Goal: Task Accomplishment & Management: Manage account settings

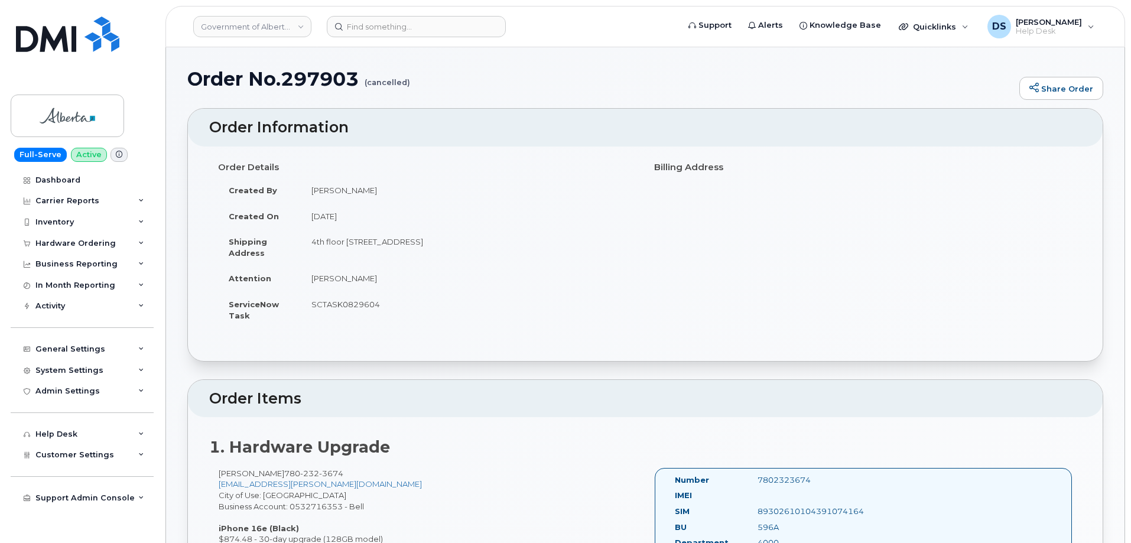
scroll to position [312, 0]
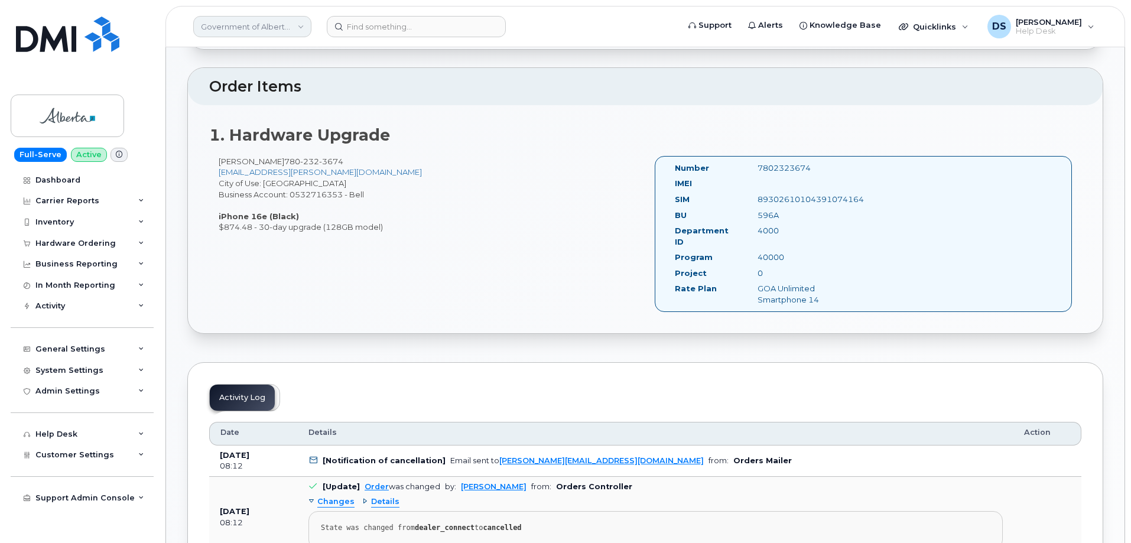
click at [302, 25] on link "Government of Alberta (GOA)" at bounding box center [252, 26] width 118 height 21
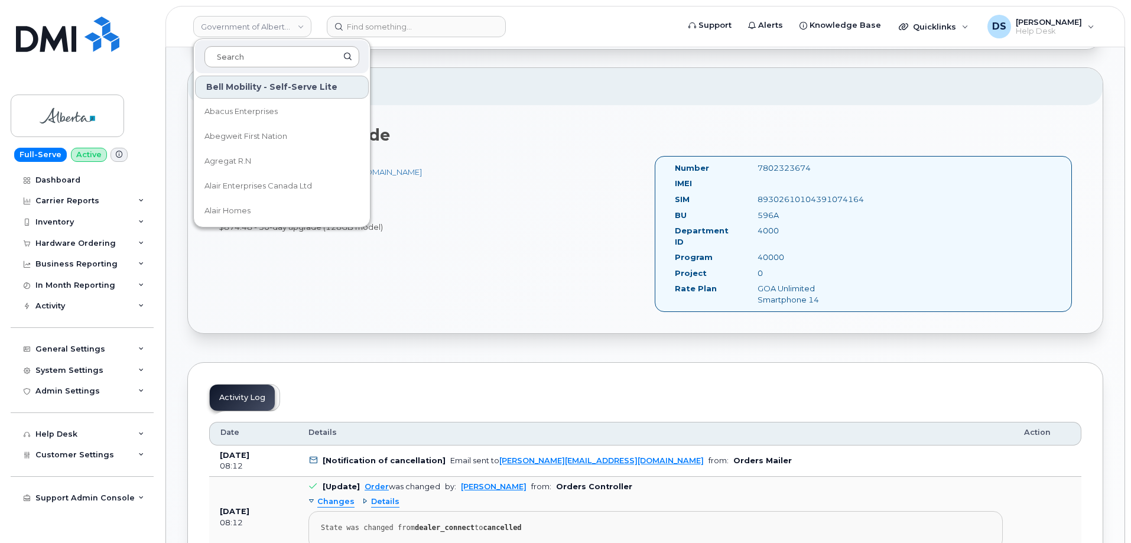
click at [254, 49] on input at bounding box center [281, 56] width 155 height 21
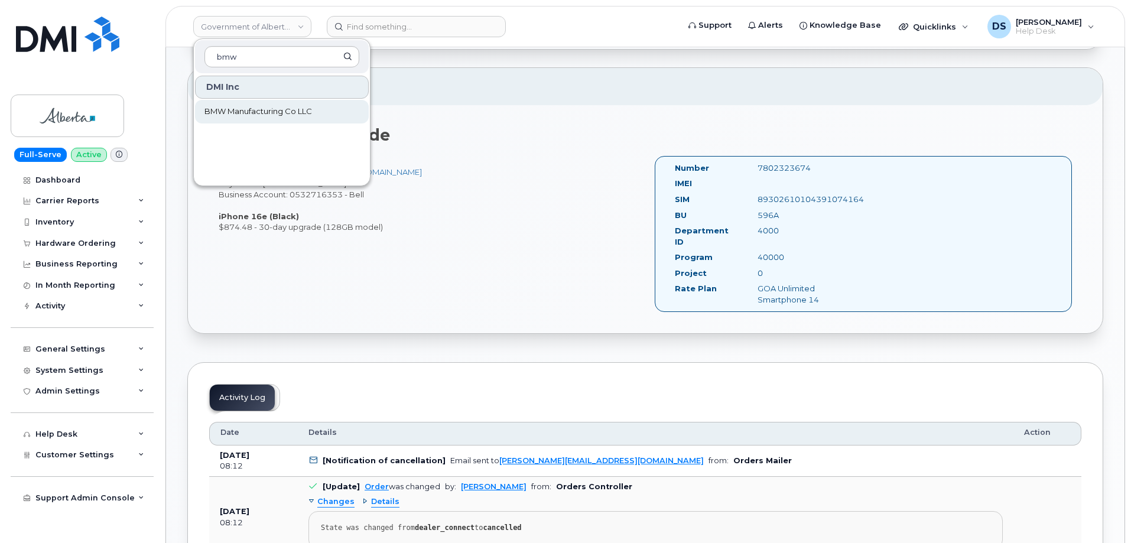
type input "bmw"
click at [226, 109] on span "BMW Manufacturing Co LLC" at bounding box center [258, 112] width 108 height 12
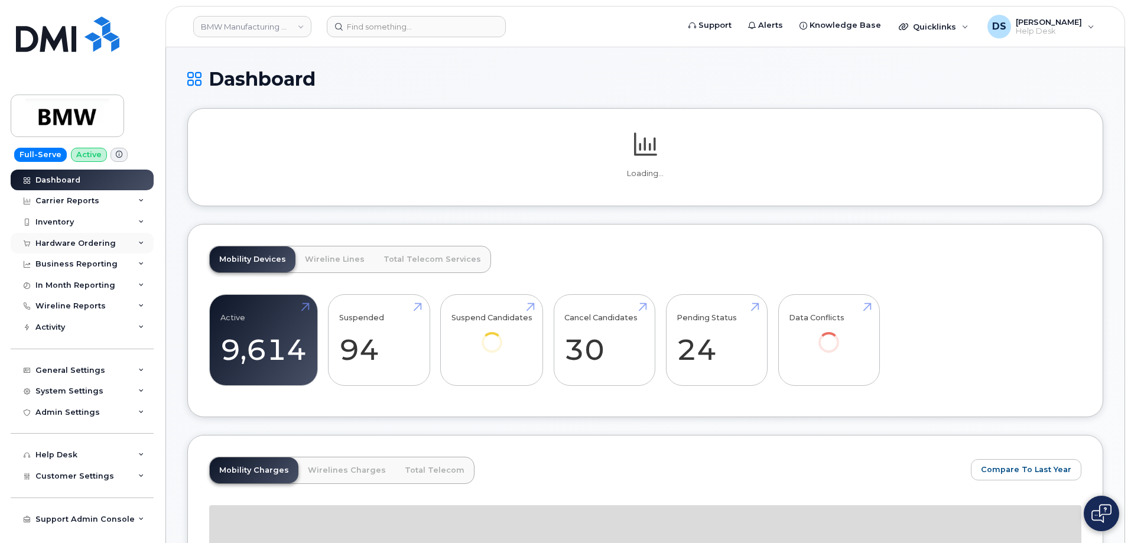
click at [141, 245] on icon at bounding box center [141, 243] width 6 height 6
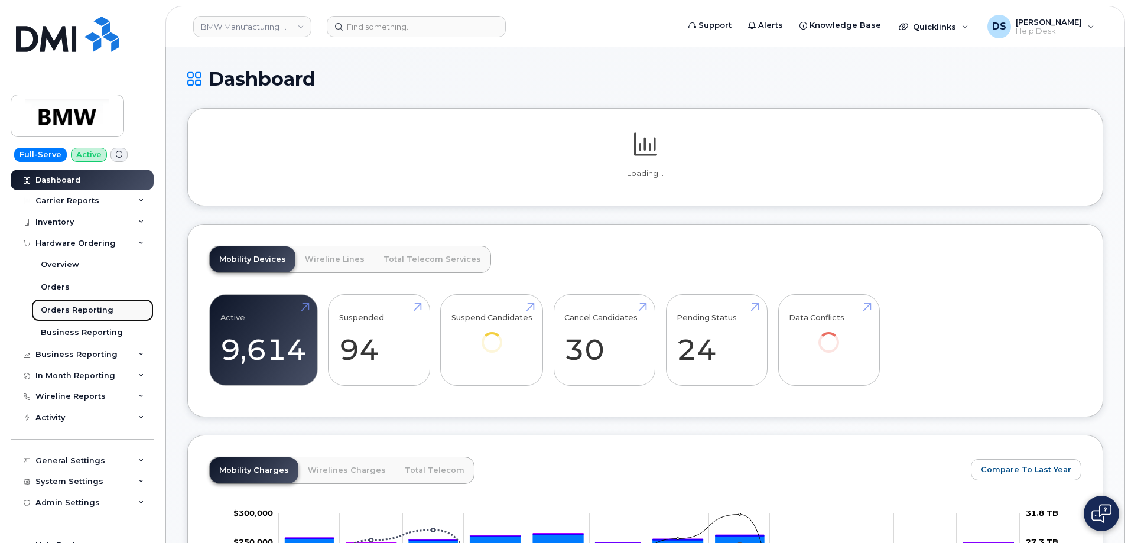
click at [75, 308] on div "Orders Reporting" at bounding box center [77, 310] width 73 height 11
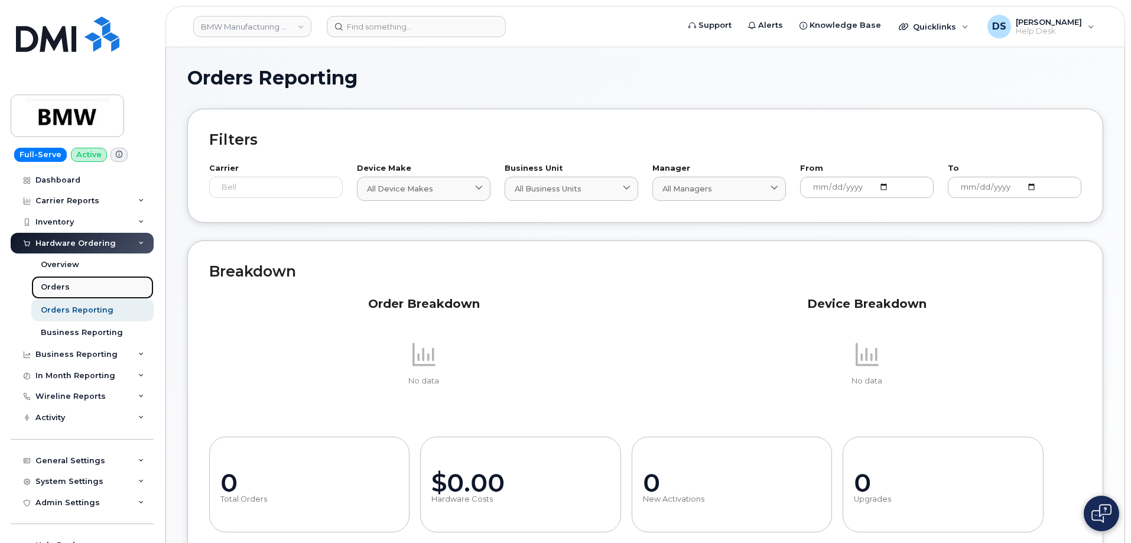
click at [50, 288] on div "Orders" at bounding box center [55, 287] width 29 height 11
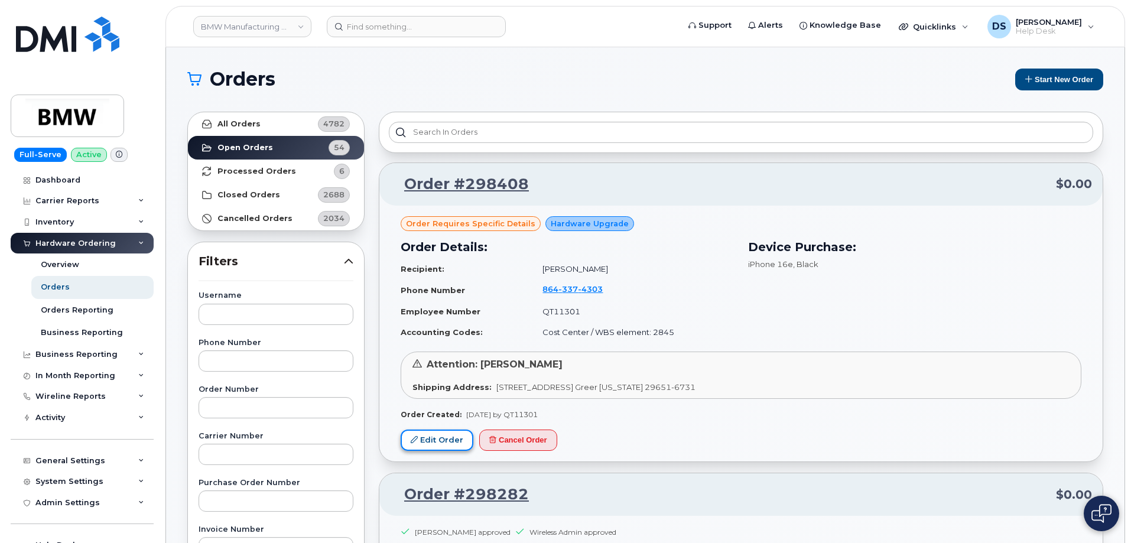
click at [451, 438] on link "Edit Order" at bounding box center [437, 440] width 73 height 22
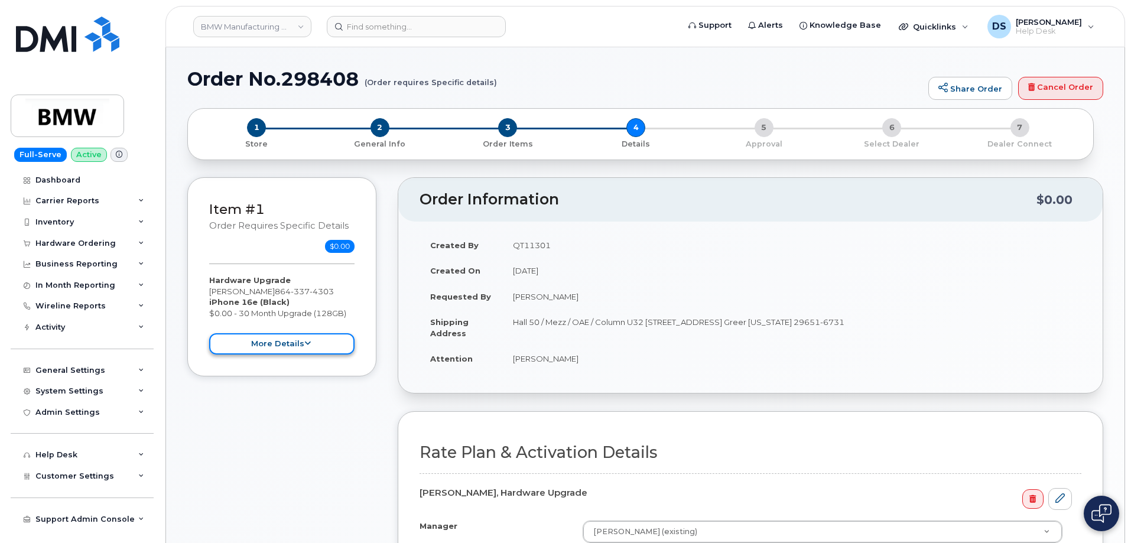
click at [310, 343] on icon at bounding box center [307, 344] width 6 height 8
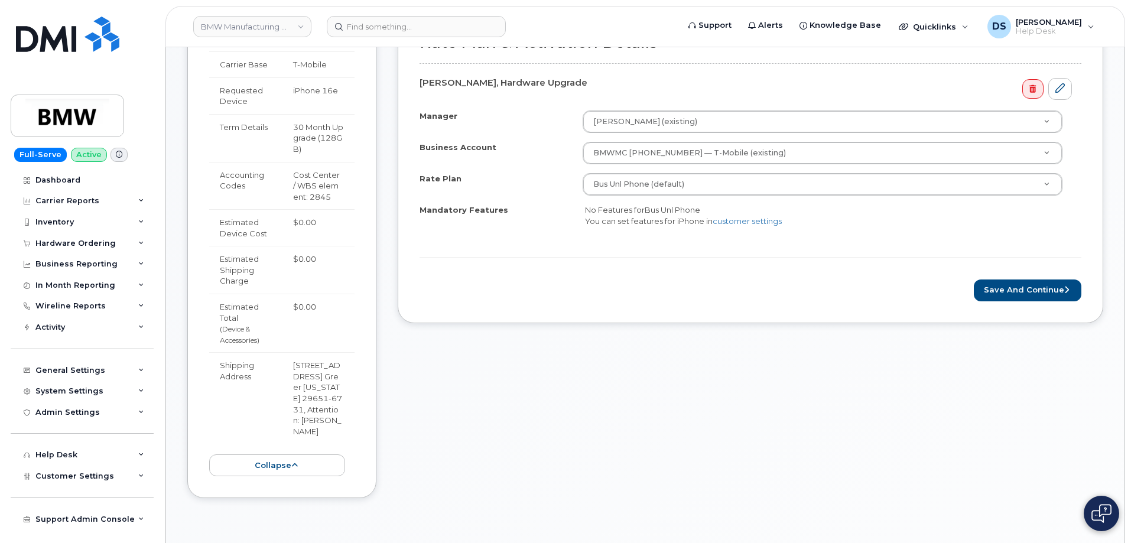
scroll to position [414, 0]
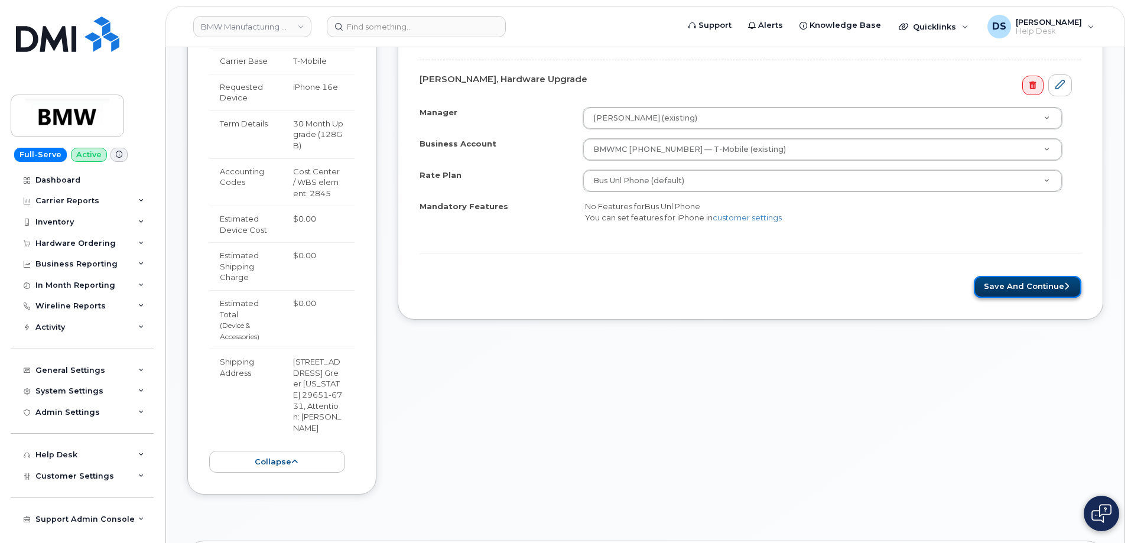
click at [1052, 285] on button "Save and Continue" at bounding box center [1028, 287] width 108 height 22
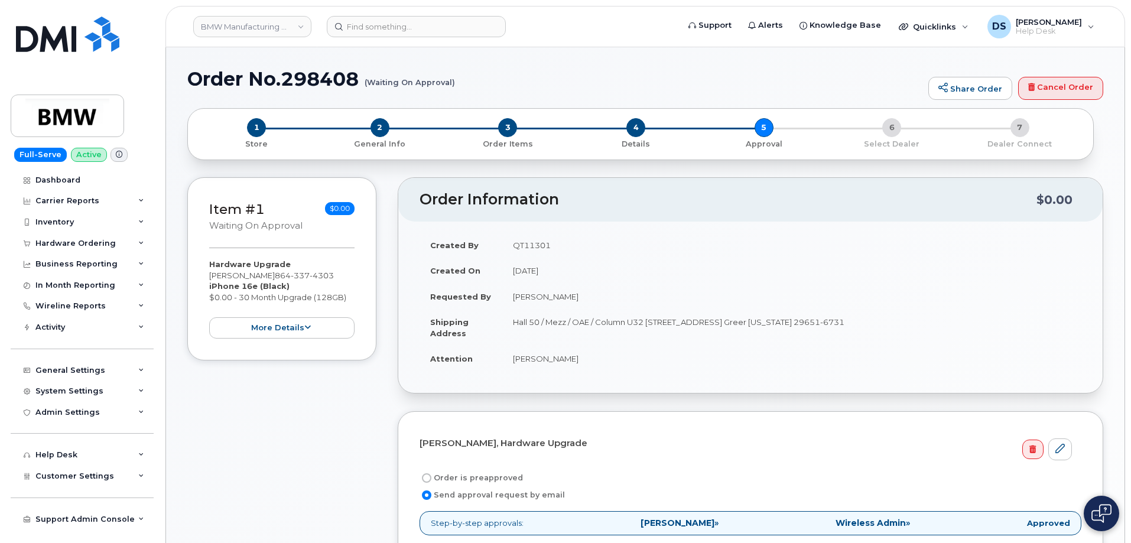
scroll to position [295, 0]
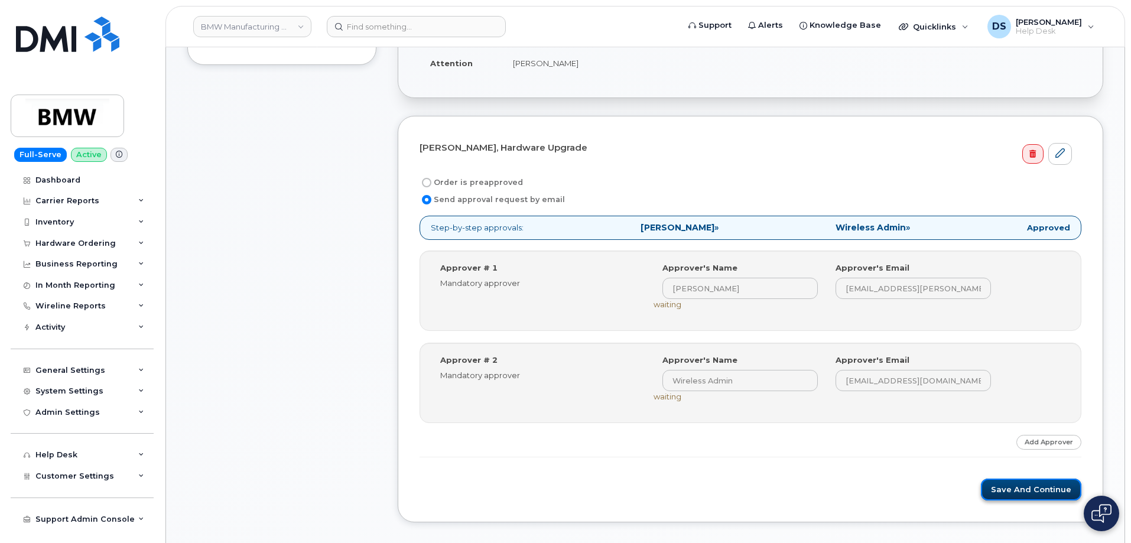
click at [1044, 487] on button "Save and Continue" at bounding box center [1031, 489] width 100 height 22
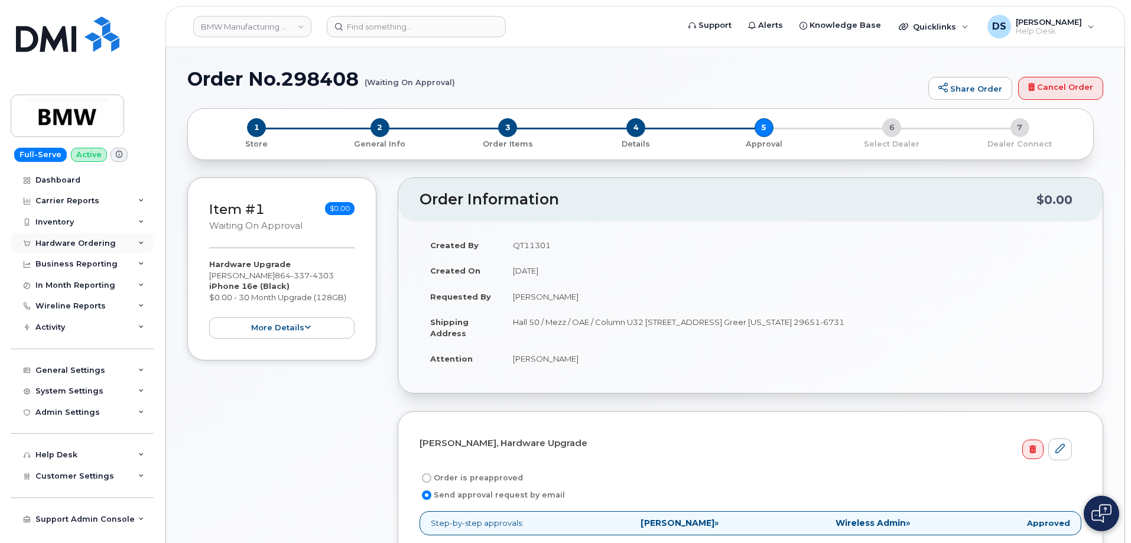
click at [141, 244] on icon at bounding box center [141, 243] width 6 height 6
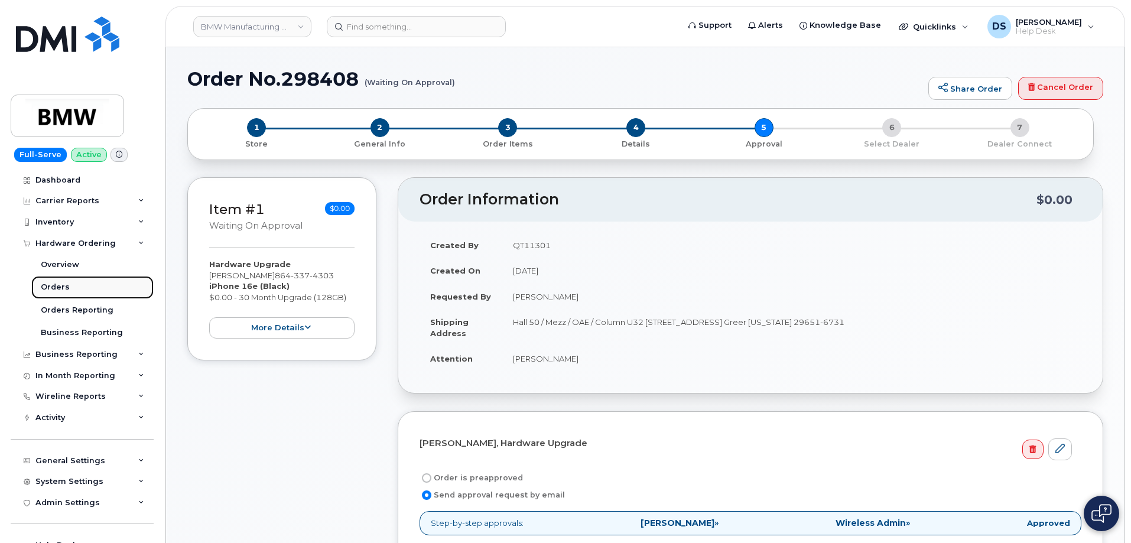
click at [68, 287] on link "Orders" at bounding box center [92, 287] width 122 height 22
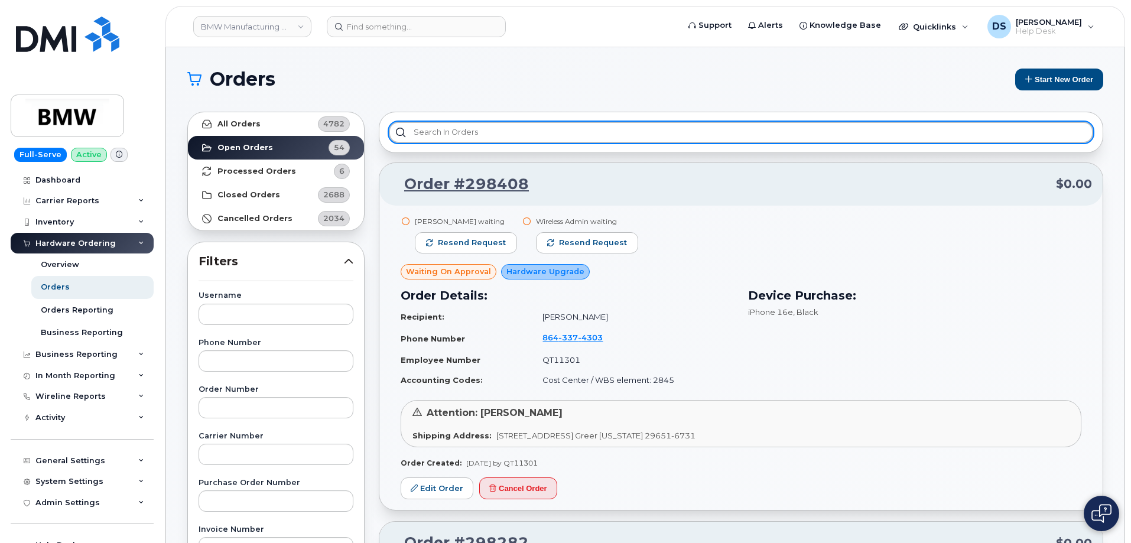
click at [425, 129] on input "text" at bounding box center [741, 132] width 704 height 21
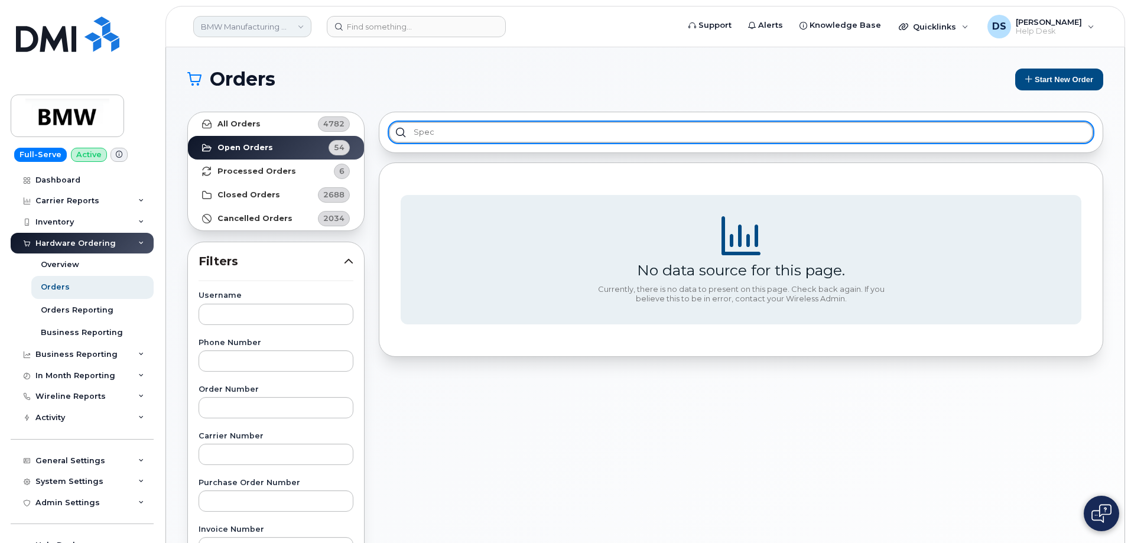
type input "spec"
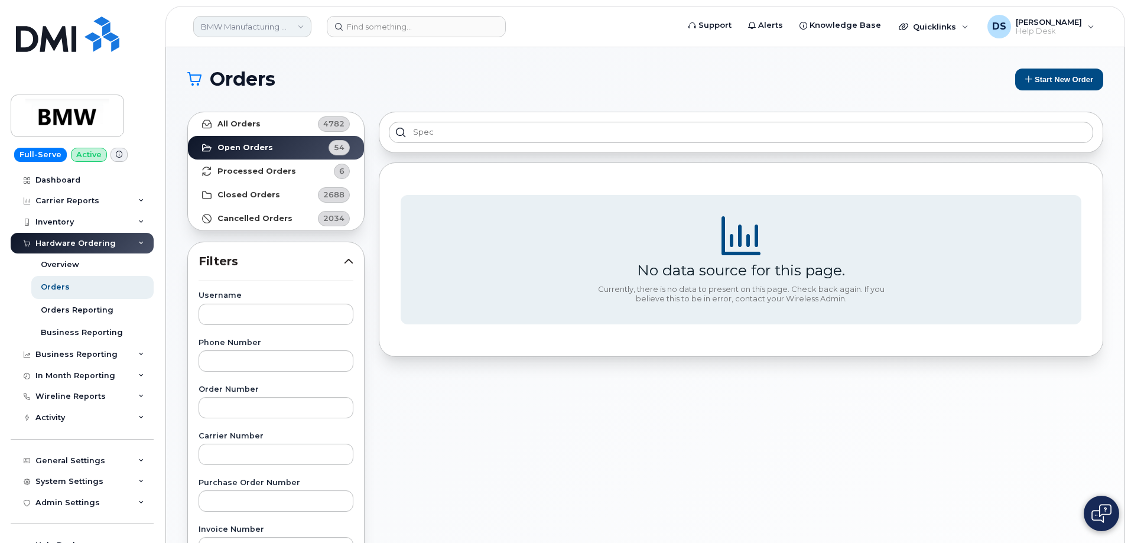
click at [302, 28] on link "BMW Manufacturing Co LLC" at bounding box center [252, 26] width 118 height 21
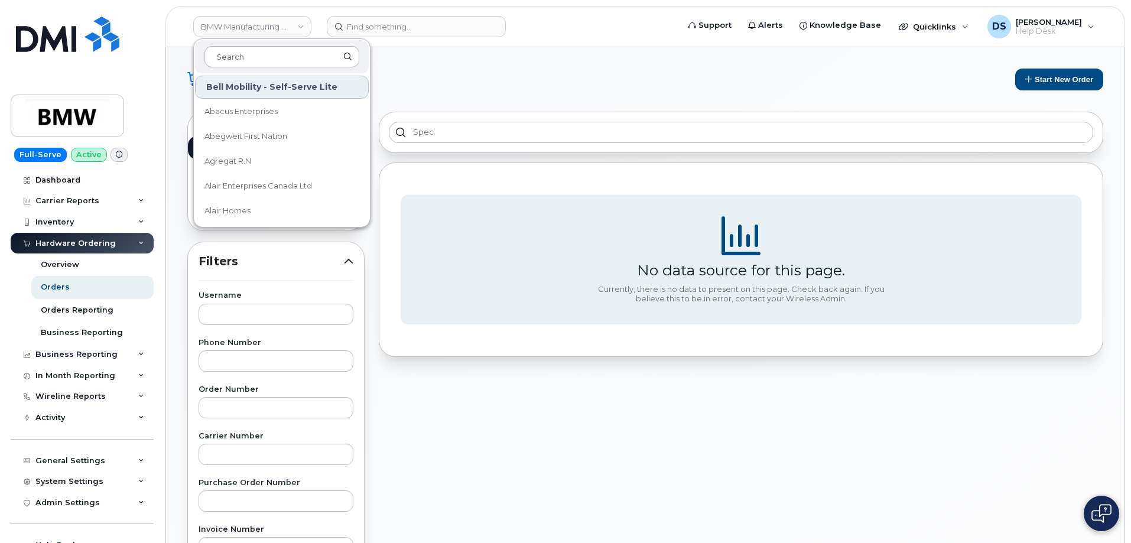
click at [265, 57] on input at bounding box center [281, 56] width 155 height 21
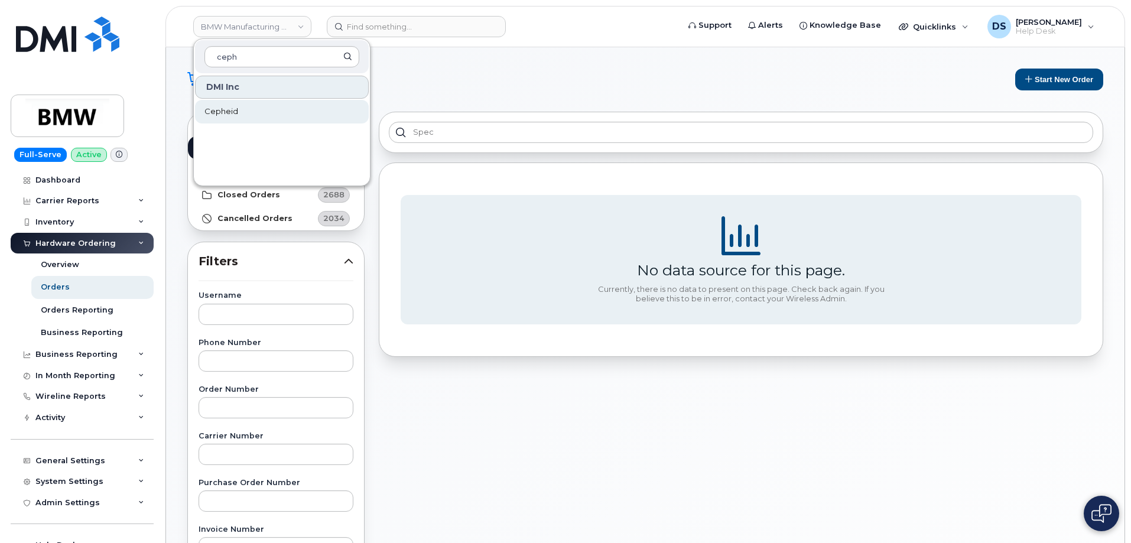
type input "ceph"
click at [250, 112] on link "Cepheid" at bounding box center [282, 112] width 174 height 24
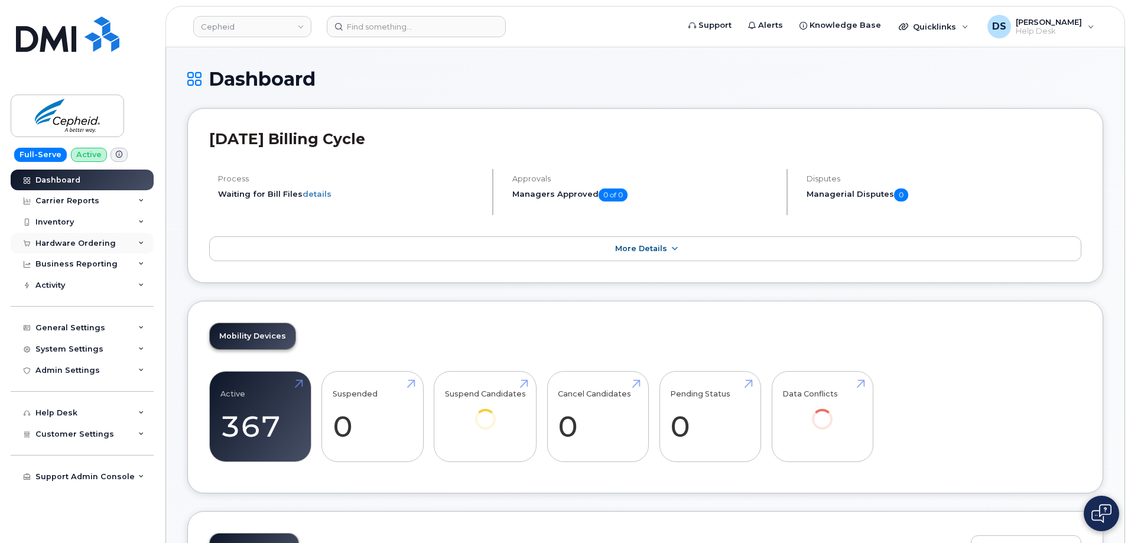
click at [142, 239] on div "Hardware Ordering" at bounding box center [82, 243] width 143 height 21
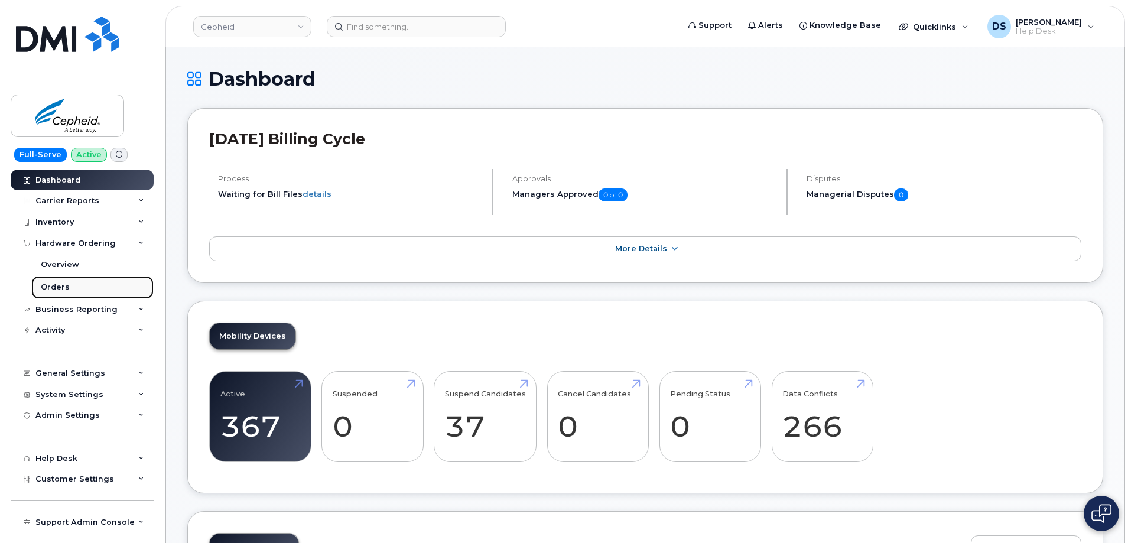
click at [66, 284] on div "Orders" at bounding box center [55, 287] width 29 height 11
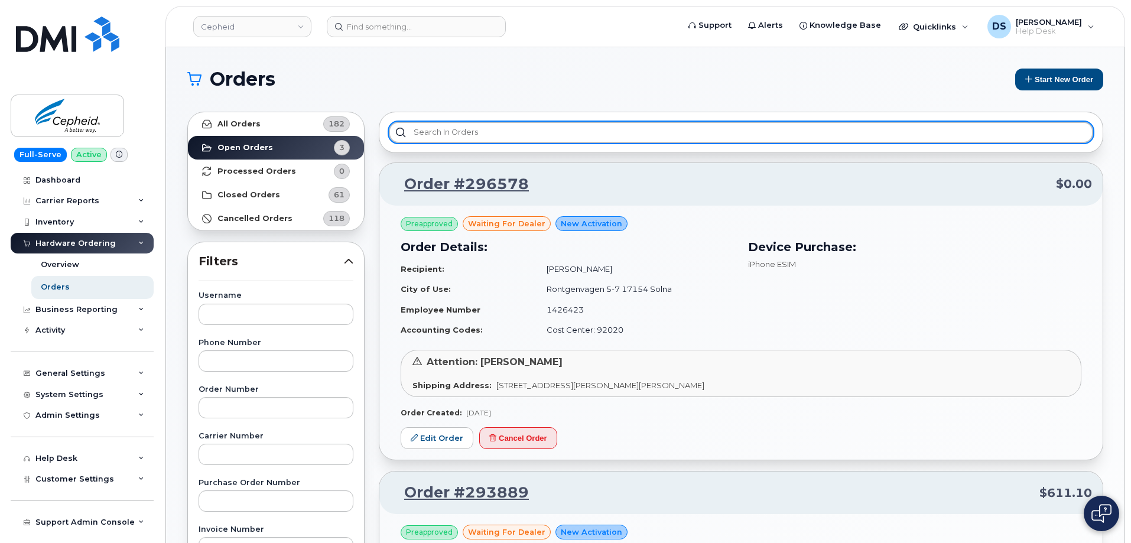
drag, startPoint x: 465, startPoint y: 132, endPoint x: 494, endPoint y: 124, distance: 30.1
click at [473, 128] on input "text" at bounding box center [741, 132] width 704 height 21
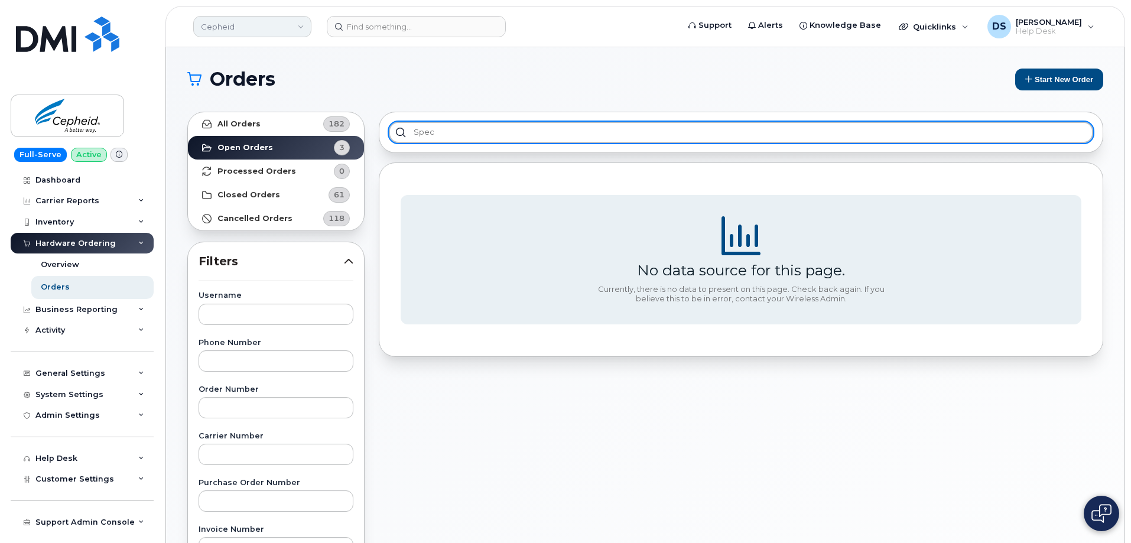
type input "spec"
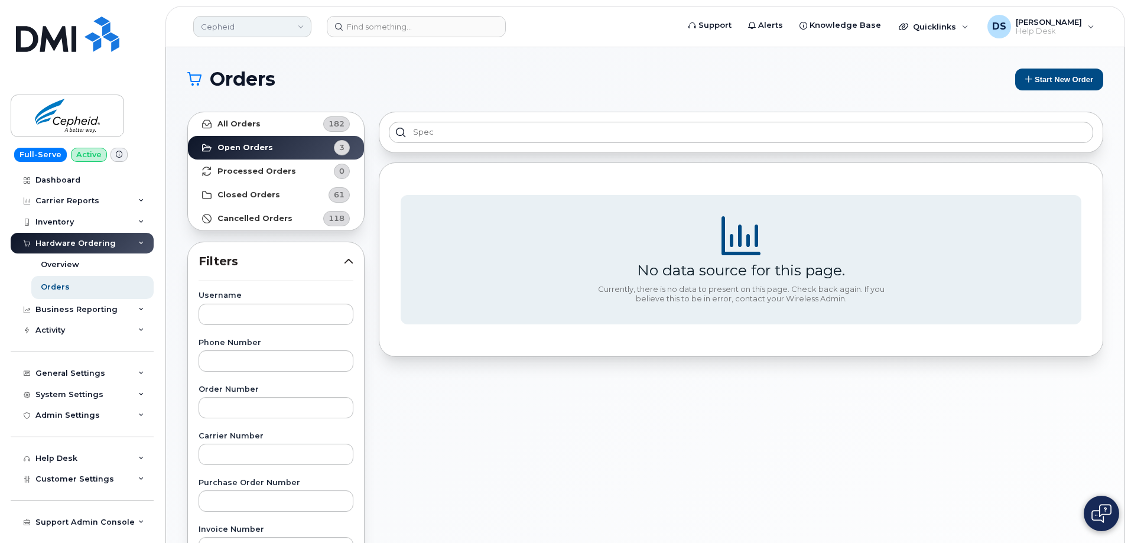
drag, startPoint x: 298, startPoint y: 25, endPoint x: 291, endPoint y: 33, distance: 10.9
click at [299, 25] on link "Cepheid" at bounding box center [252, 26] width 118 height 21
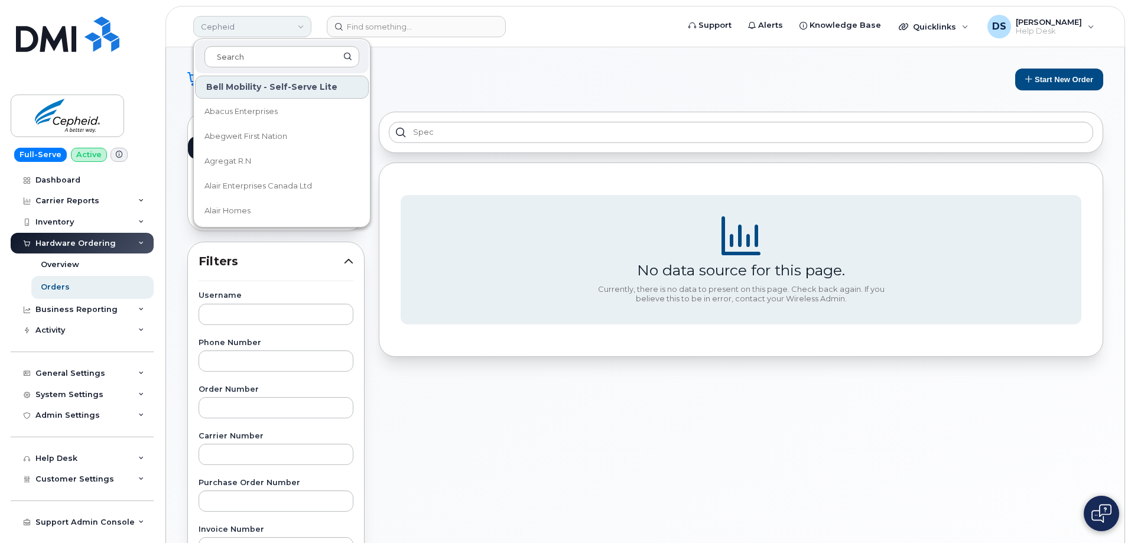
drag, startPoint x: 245, startPoint y: 56, endPoint x: 270, endPoint y: 27, distance: 38.1
click at [250, 52] on input at bounding box center [281, 56] width 155 height 21
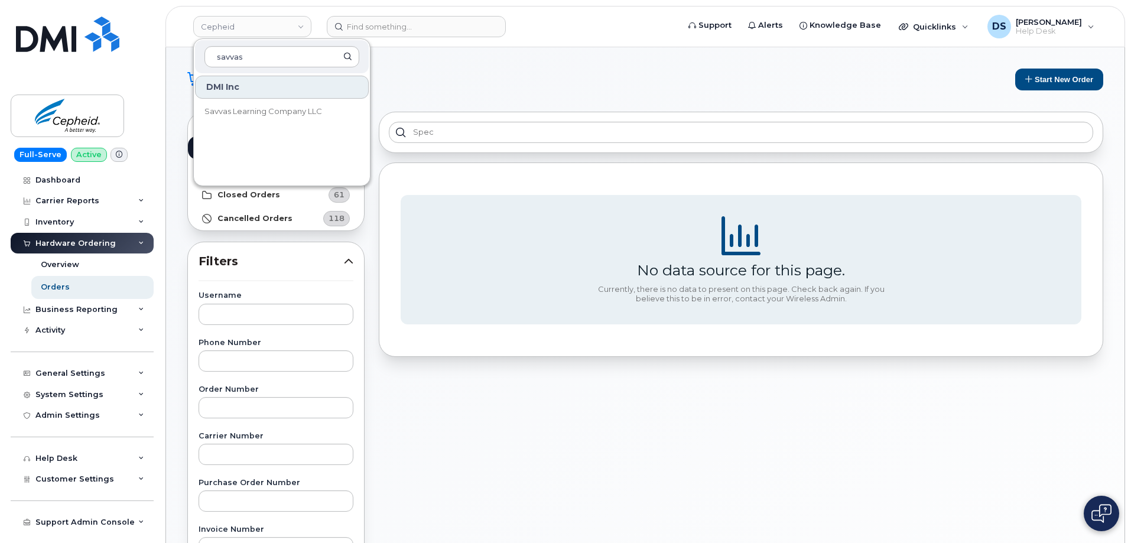
type input "savvas"
click at [265, 106] on span "Savvas Learning Company LLC" at bounding box center [263, 112] width 118 height 12
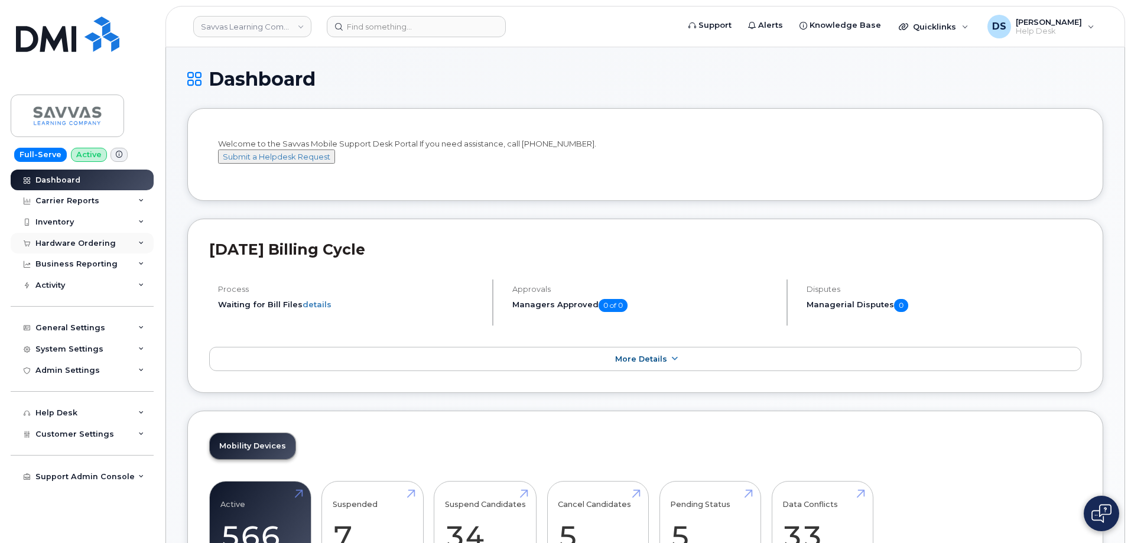
click at [143, 240] on icon at bounding box center [141, 243] width 6 height 6
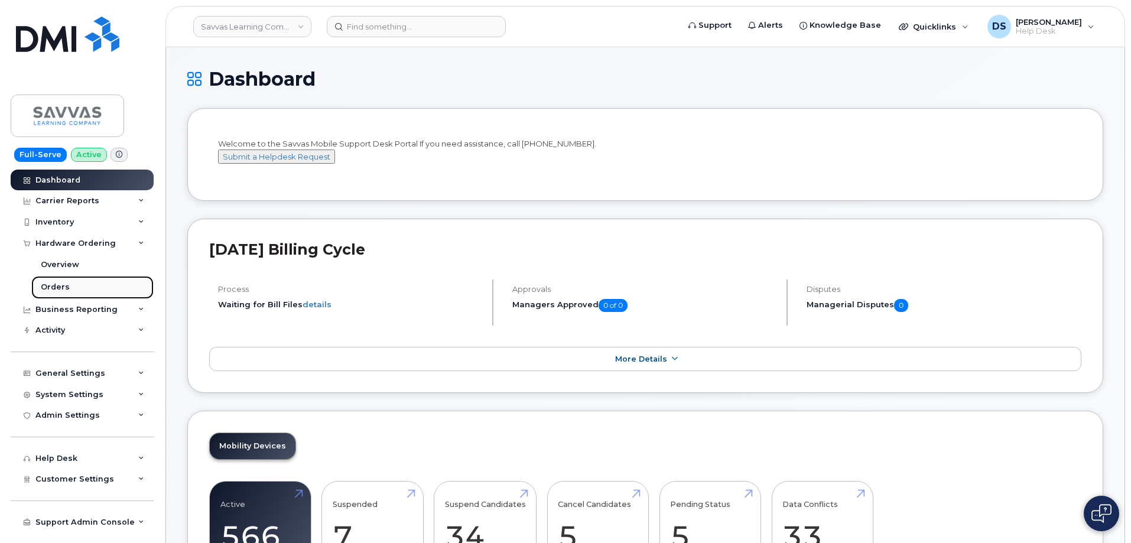
click at [74, 285] on link "Orders" at bounding box center [92, 287] width 122 height 22
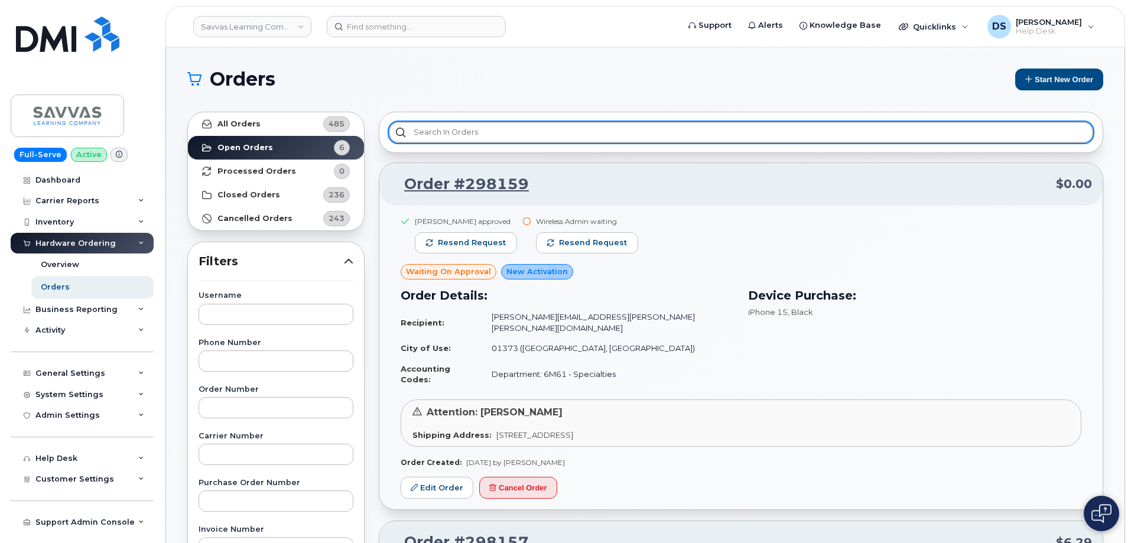
click at [441, 128] on input "text" at bounding box center [741, 132] width 704 height 21
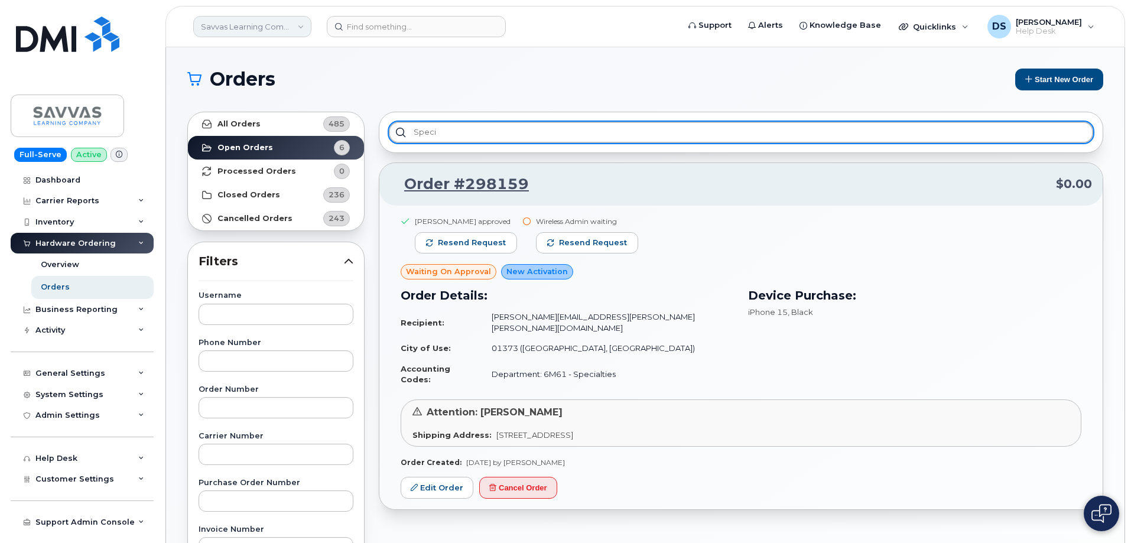
type input "speci"
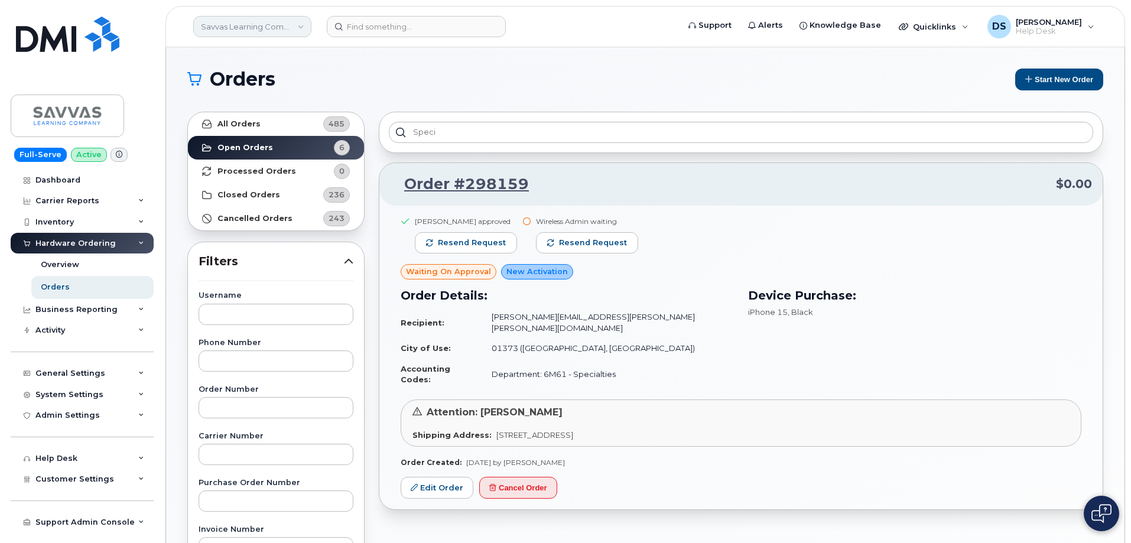
click at [302, 25] on link "Savvas Learning Company LLC" at bounding box center [252, 26] width 118 height 21
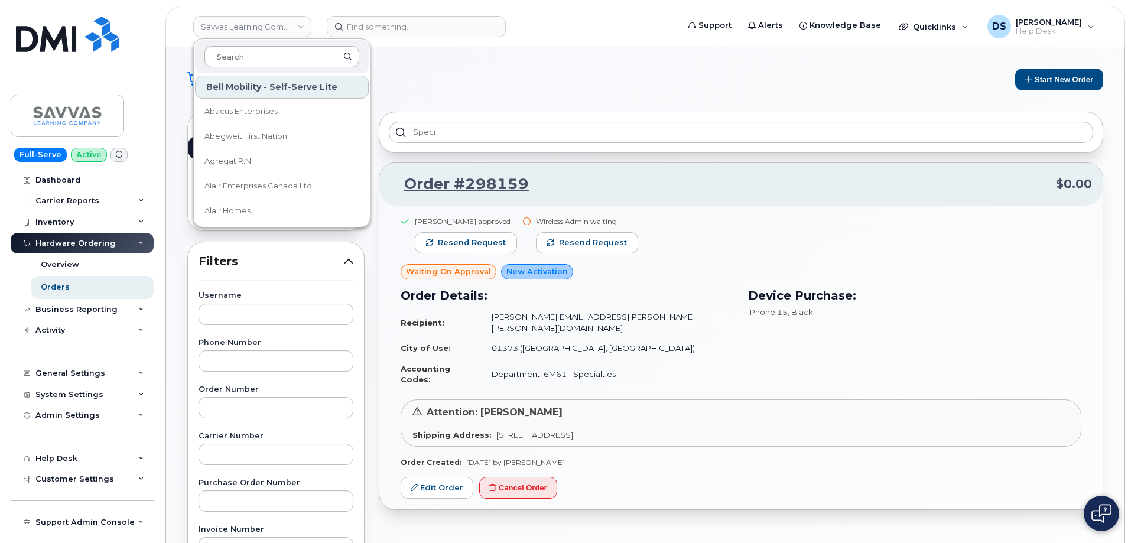
drag, startPoint x: 271, startPoint y: 51, endPoint x: 310, endPoint y: 52, distance: 39.0
click at [276, 48] on input at bounding box center [281, 56] width 155 height 21
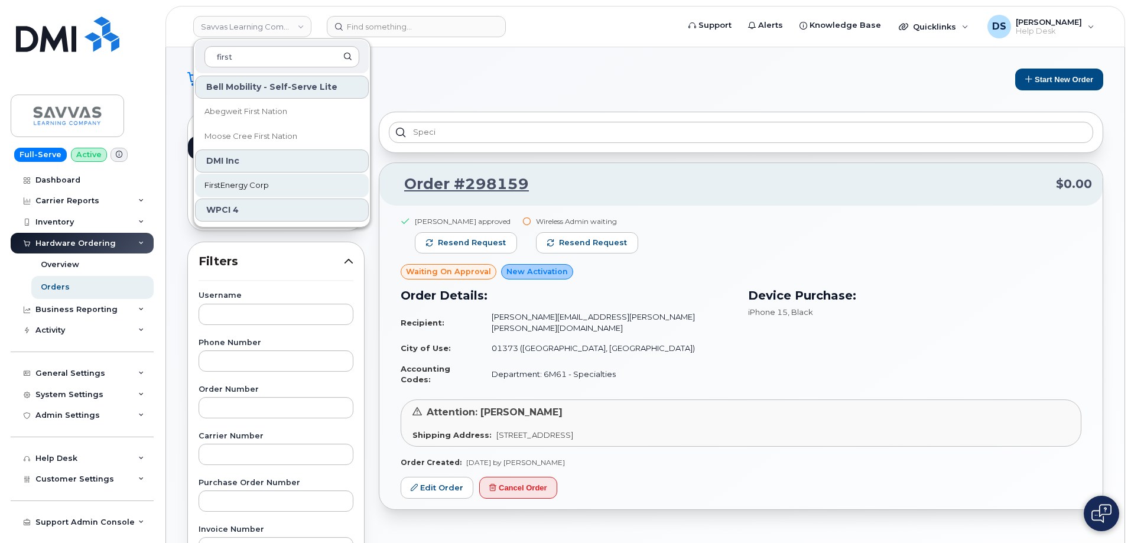
type input "first"
click at [239, 185] on span "FirstEnergy Corp" at bounding box center [236, 186] width 64 height 12
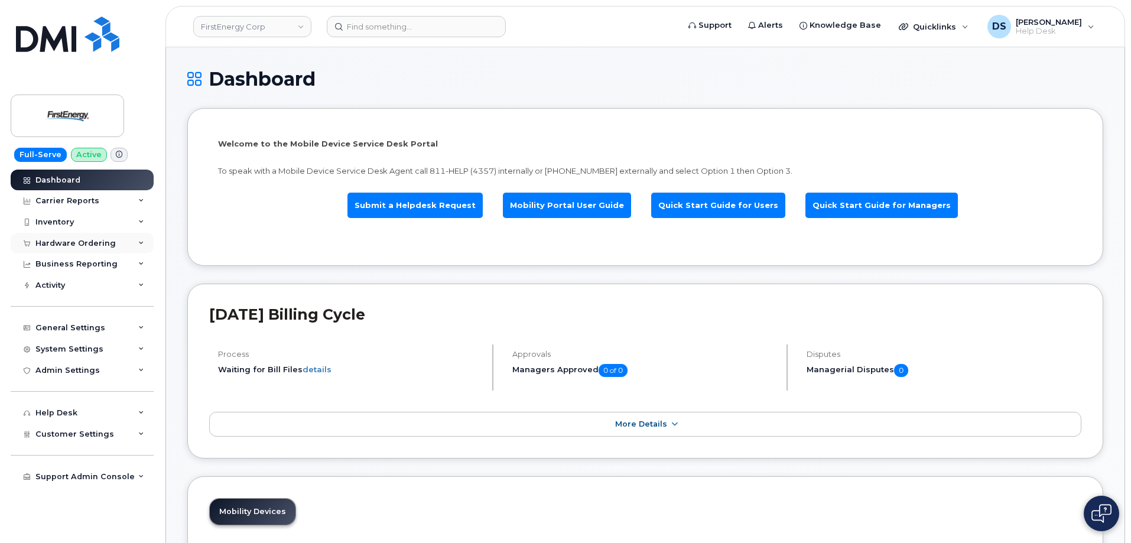
click at [139, 242] on icon at bounding box center [141, 243] width 6 height 6
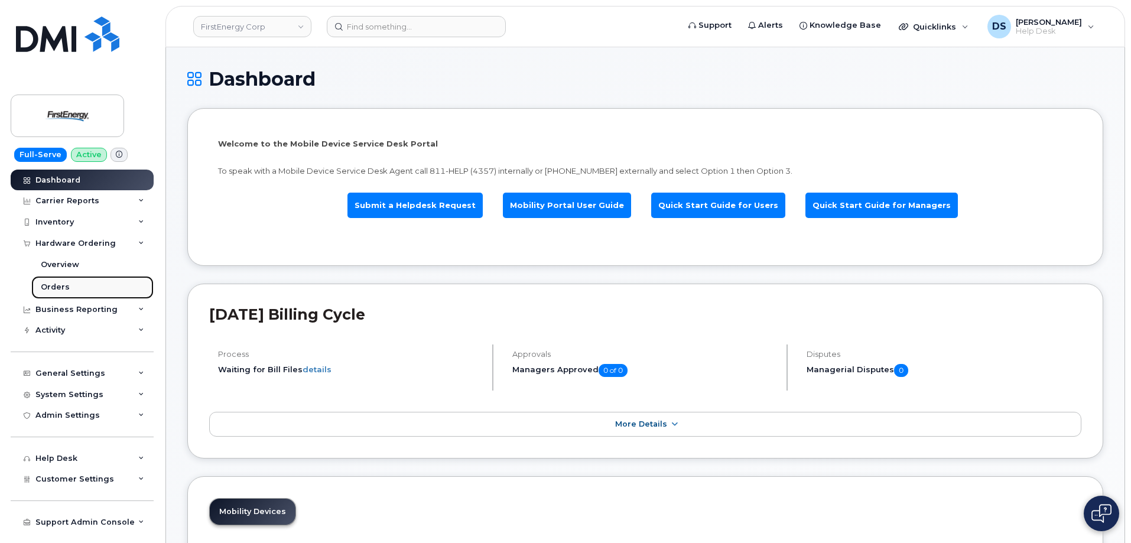
click at [60, 284] on div "Orders" at bounding box center [55, 287] width 29 height 11
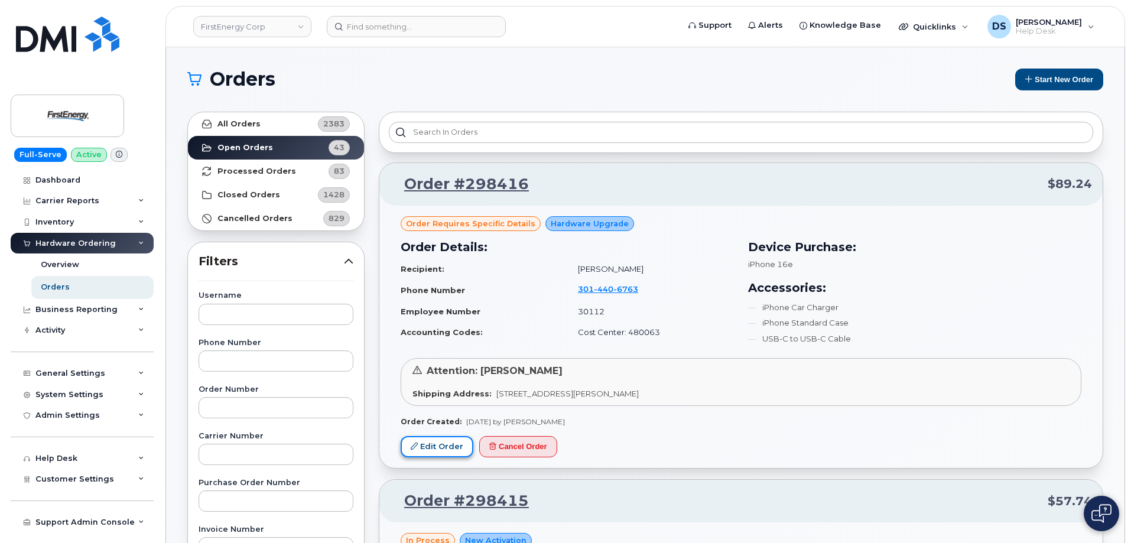
click at [444, 448] on link "Edit Order" at bounding box center [437, 447] width 73 height 22
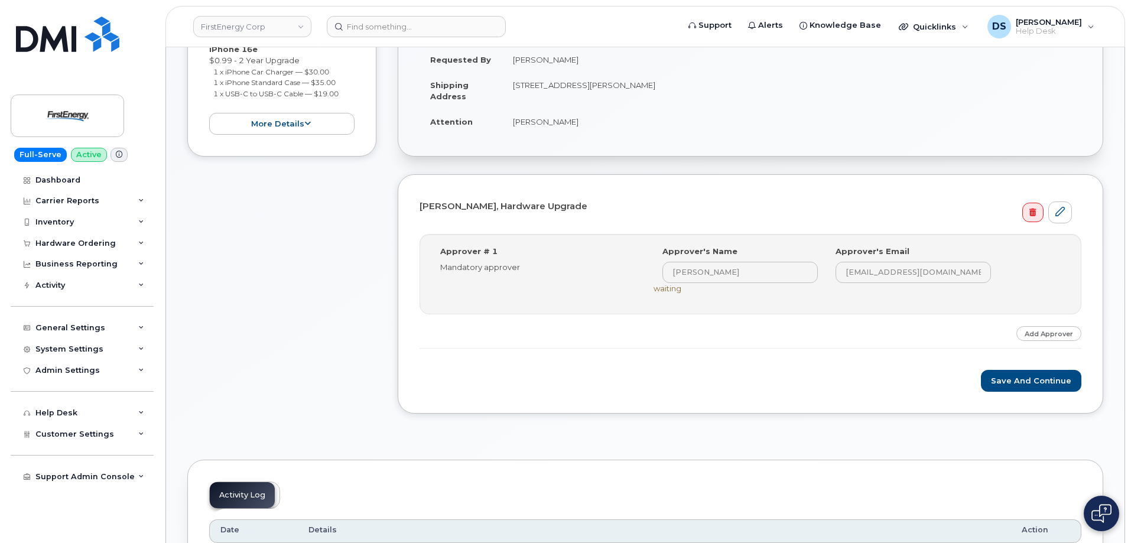
scroll to position [414, 0]
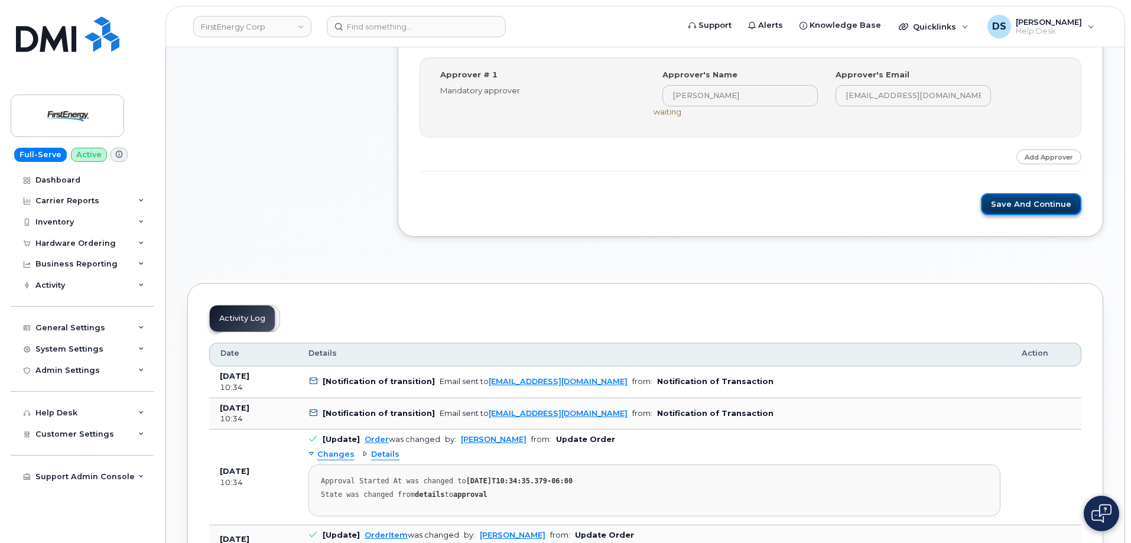
click at [1034, 201] on button "Save and Continue" at bounding box center [1031, 204] width 100 height 22
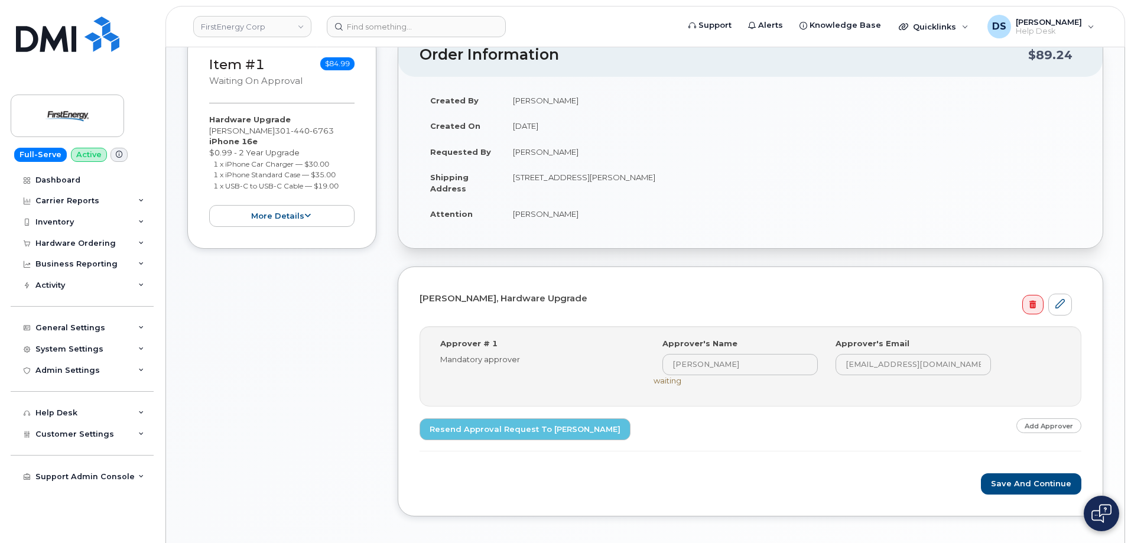
scroll to position [354, 0]
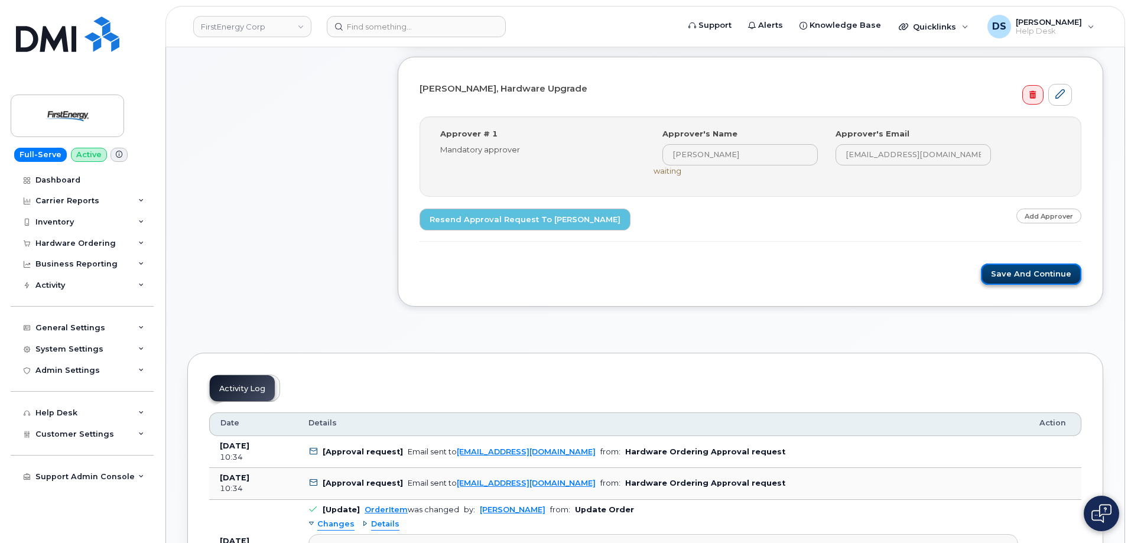
click at [1026, 271] on button "Save and Continue" at bounding box center [1031, 274] width 100 height 22
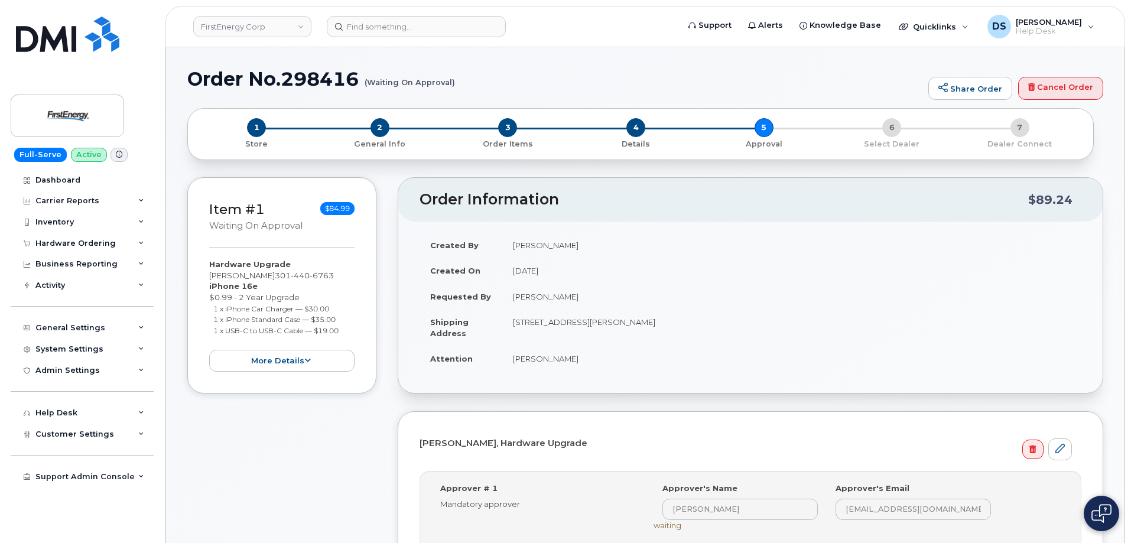
scroll to position [295, 0]
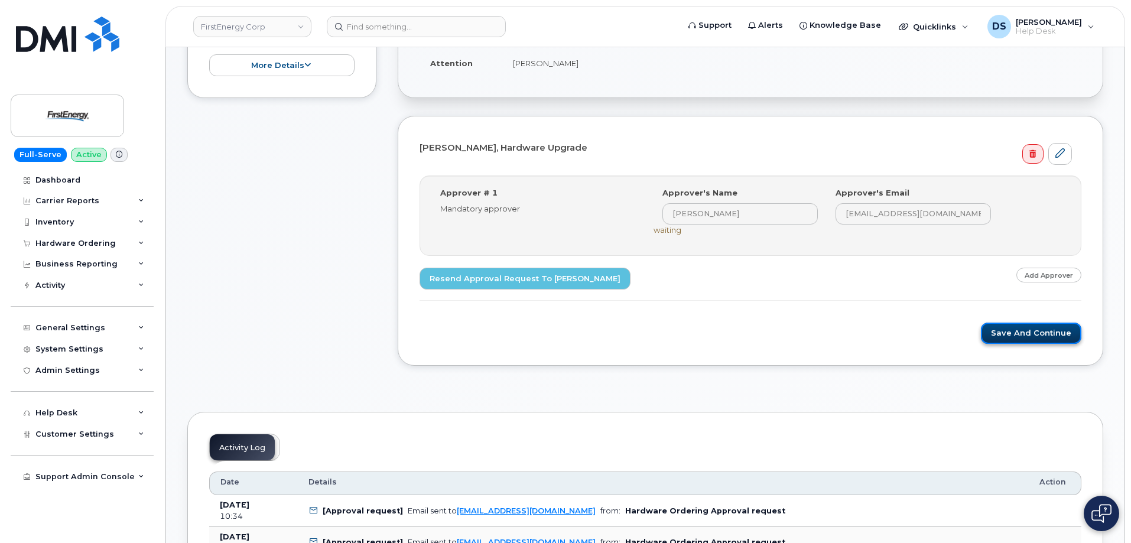
click at [1037, 333] on button "Save and Continue" at bounding box center [1031, 334] width 100 height 22
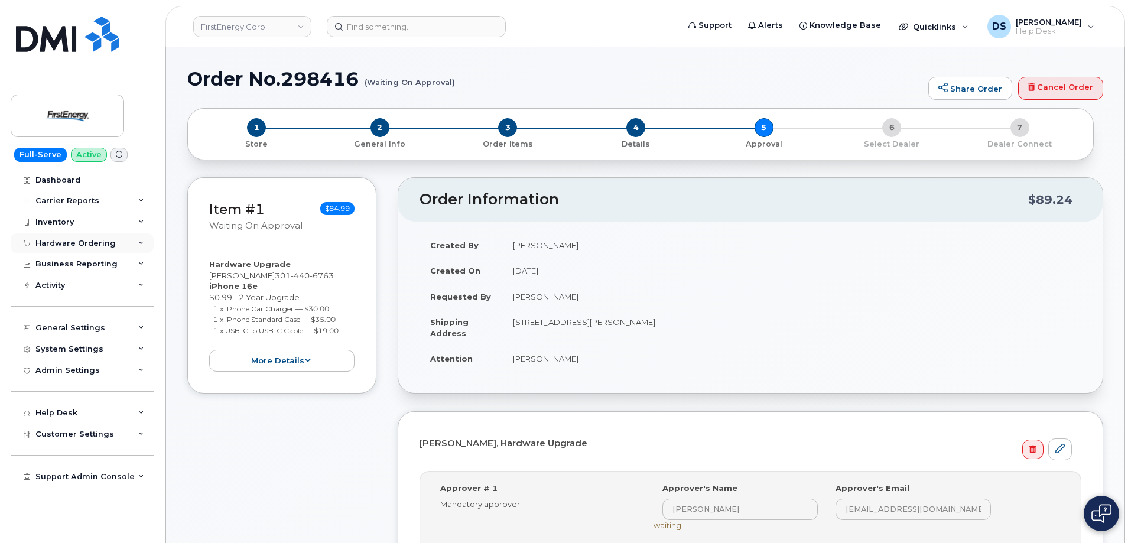
click at [142, 242] on icon at bounding box center [141, 243] width 6 height 6
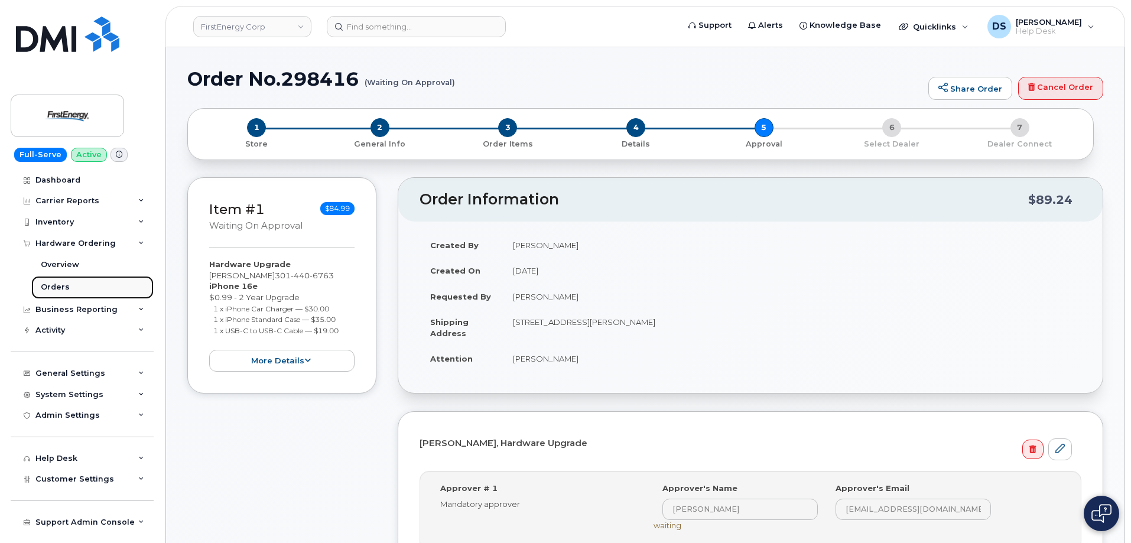
click at [66, 289] on div "Orders" at bounding box center [55, 287] width 29 height 11
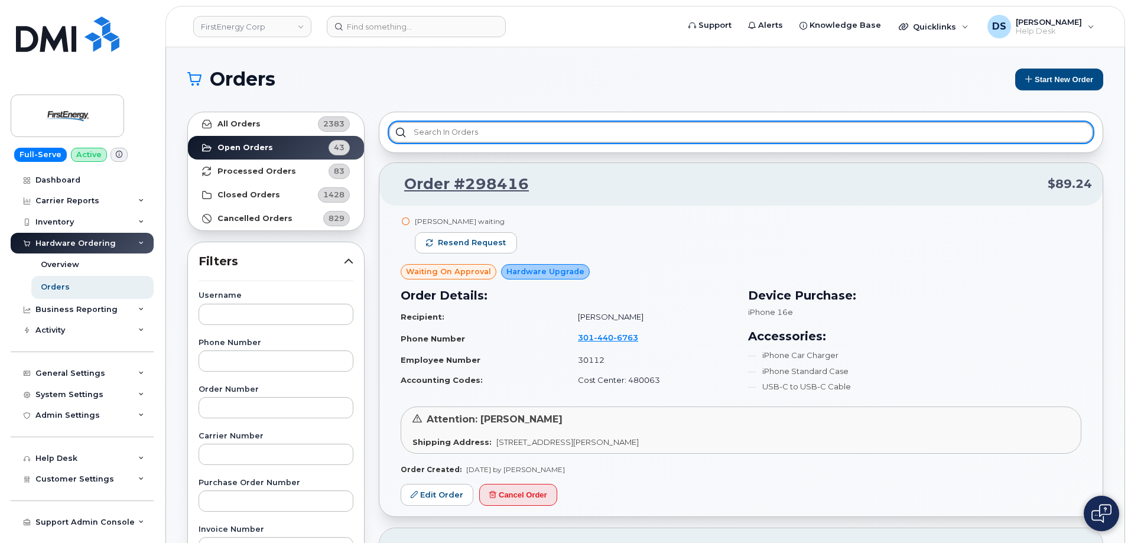
drag, startPoint x: 442, startPoint y: 132, endPoint x: 507, endPoint y: 112, distance: 68.6
click at [455, 125] on input "text" at bounding box center [741, 132] width 704 height 21
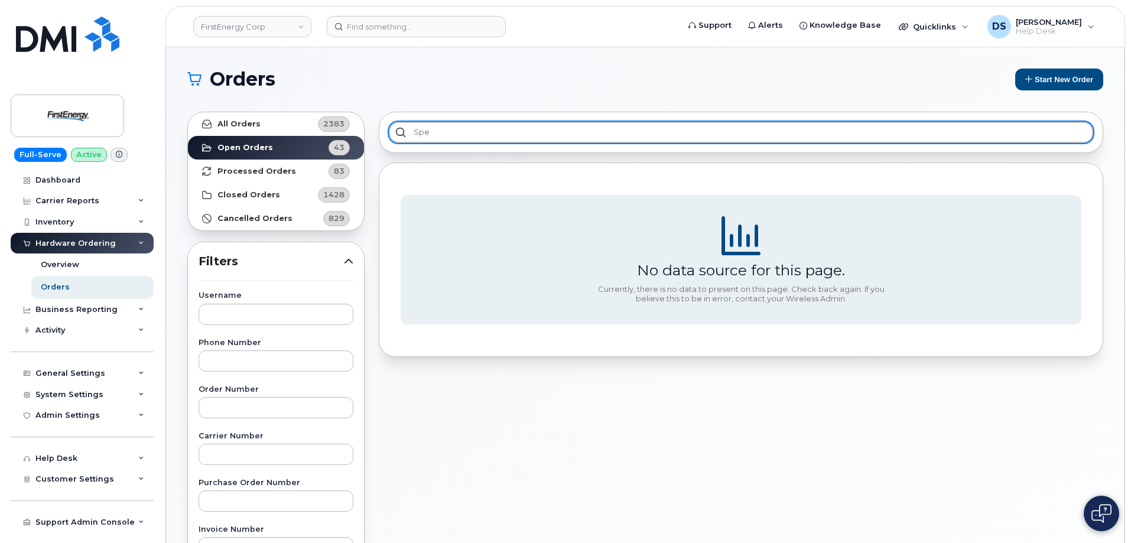
type input "spec"
